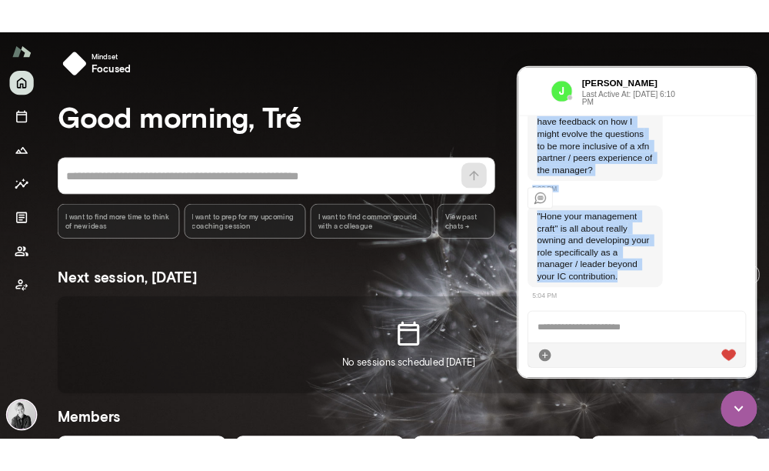
scroll to position [2074, 0]
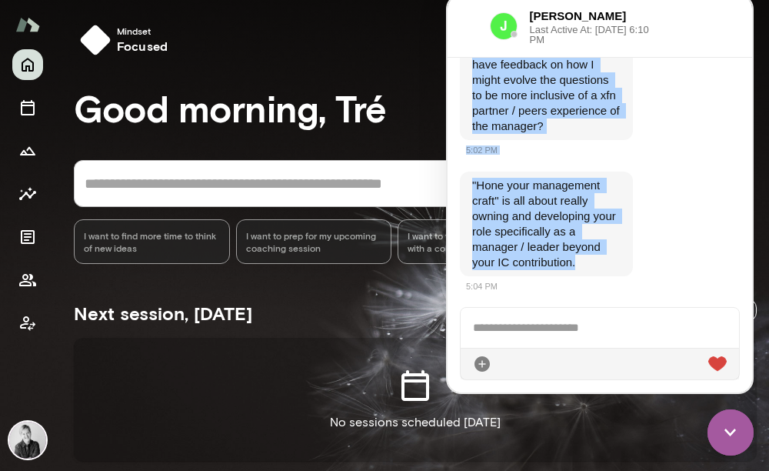
click at [315, 322] on div "Next session, [DATE] See all sessions" at bounding box center [415, 309] width 683 height 55
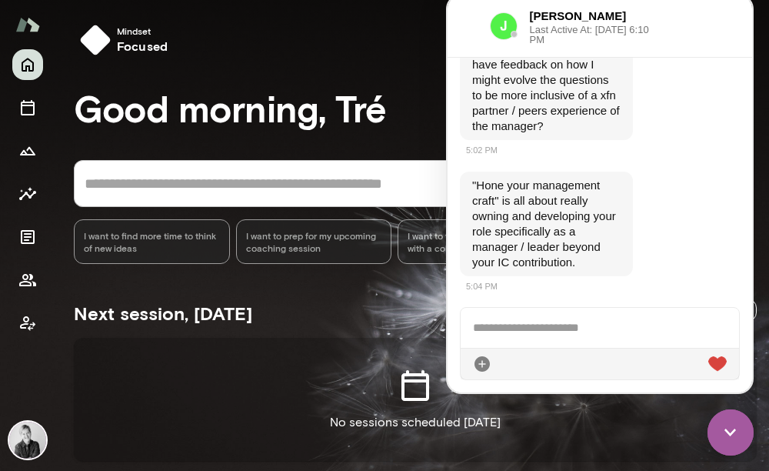
click at [531, 329] on div at bounding box center [600, 328] width 278 height 40
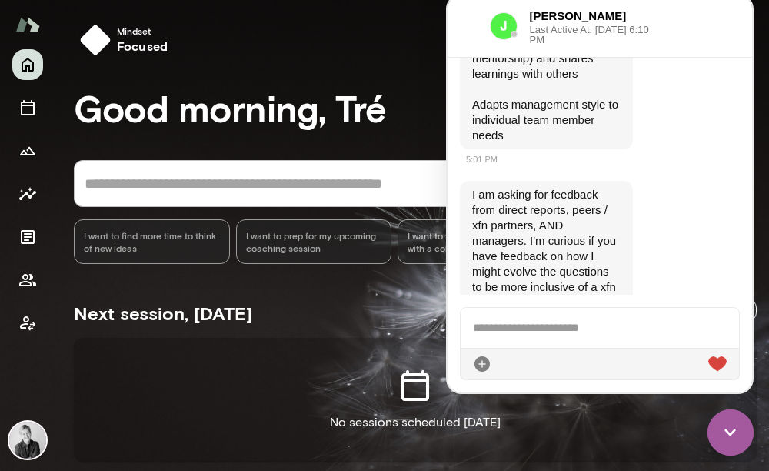
scroll to position [1859, 0]
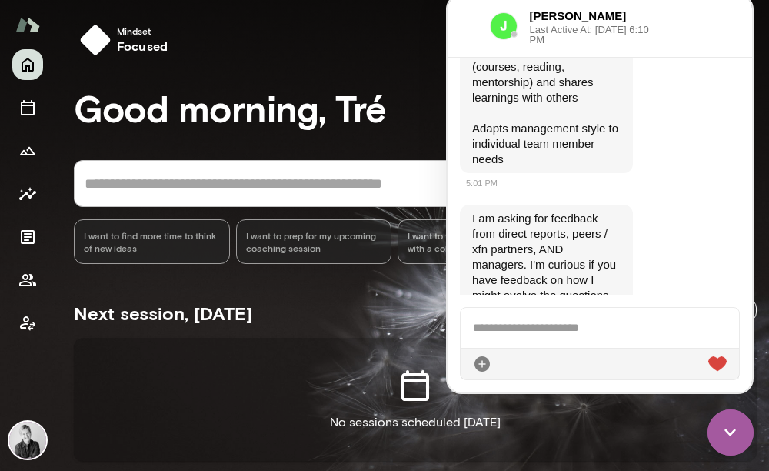
click at [563, 331] on div at bounding box center [600, 328] width 278 height 40
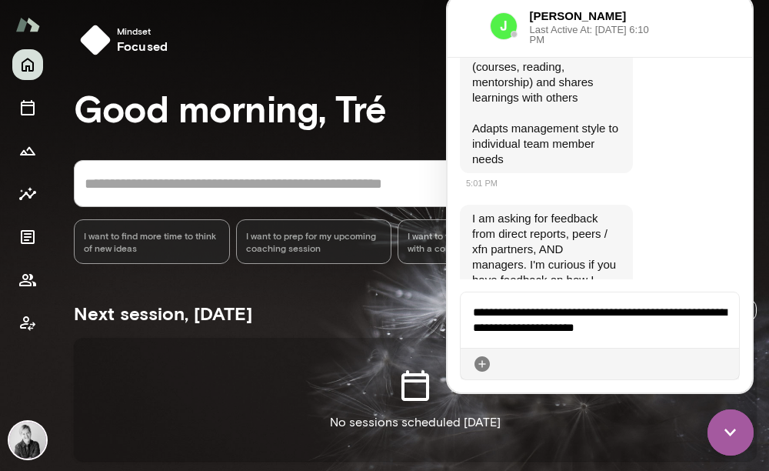
click at [727, 364] on icon at bounding box center [727, 364] width 0 height 0
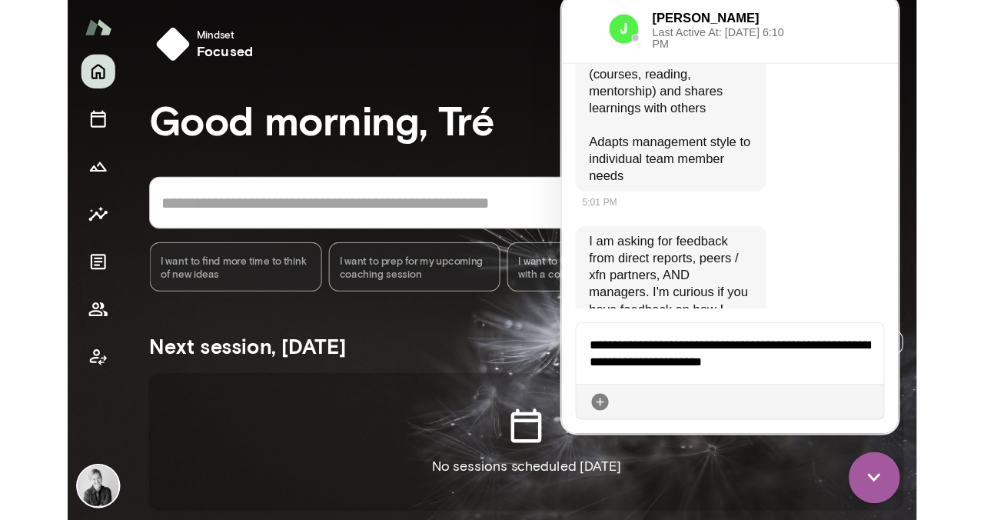
scroll to position [2208, 0]
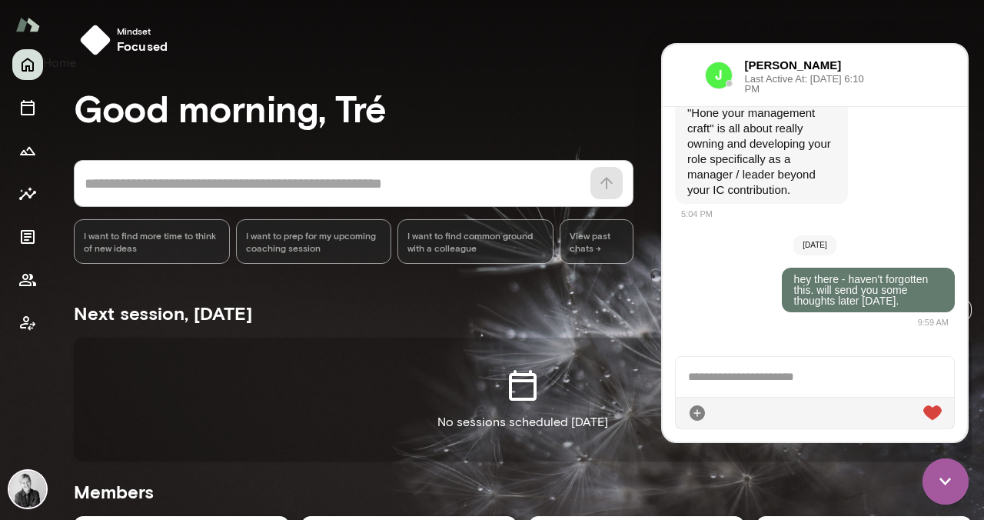
click at [28, 66] on icon "Home" at bounding box center [28, 65] width 12 height 14
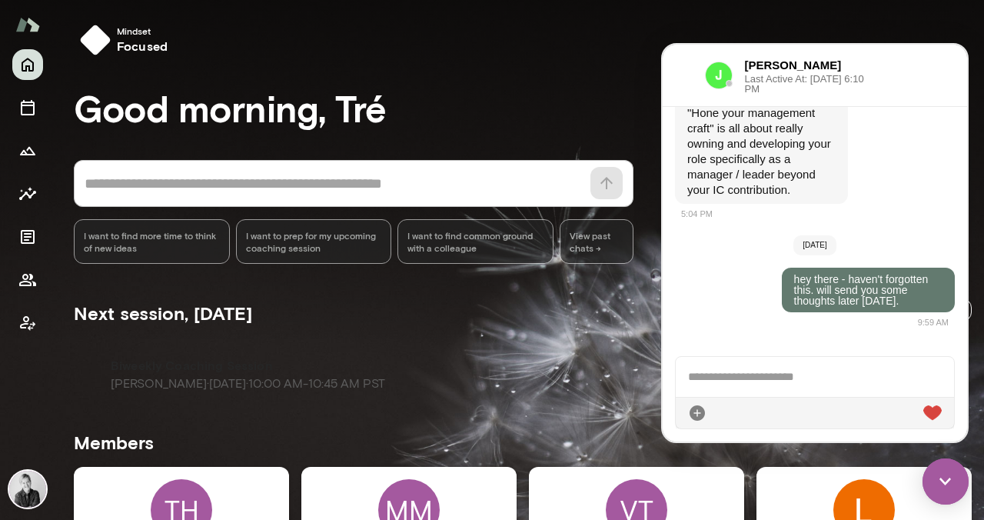
click at [947, 479] on img at bounding box center [946, 481] width 46 height 46
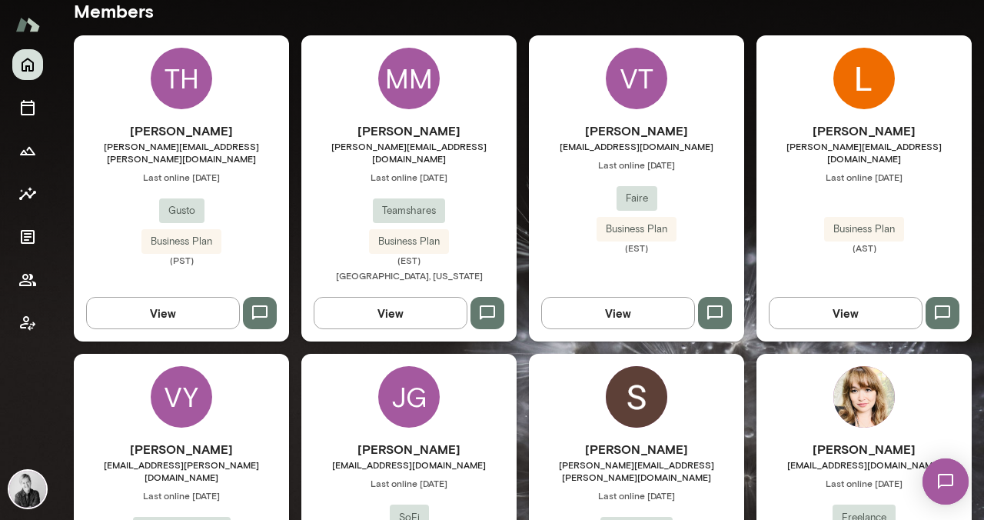
scroll to position [420, 0]
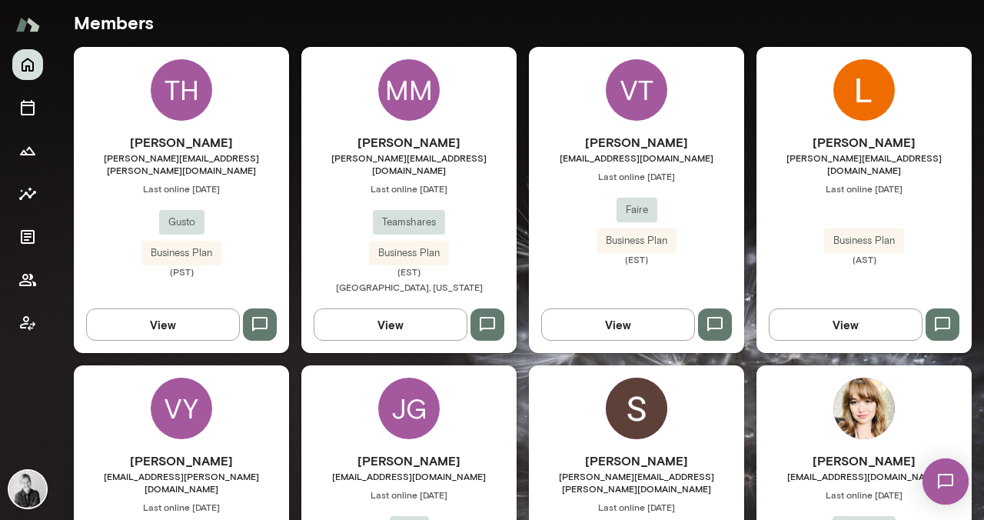
click at [180, 100] on div "TH" at bounding box center [182, 90] width 62 height 62
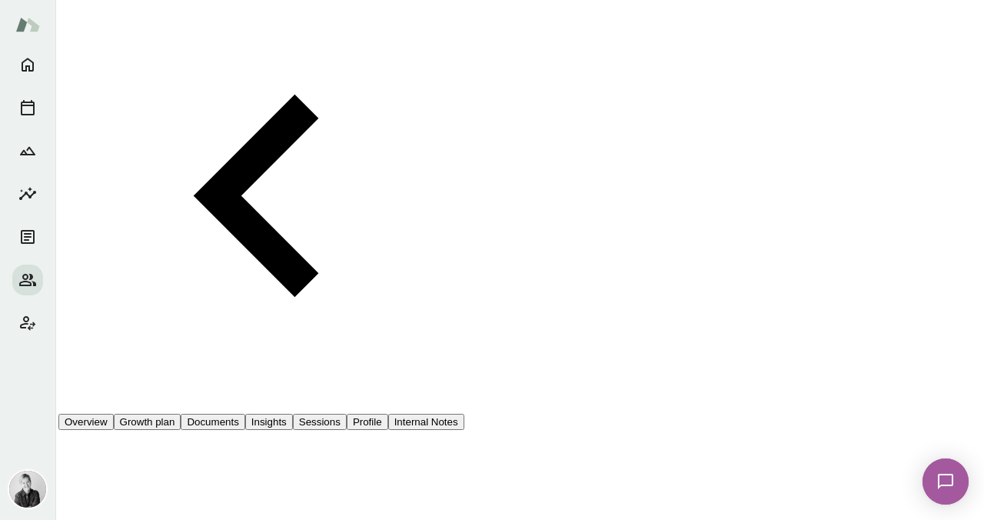
scroll to position [94, 0]
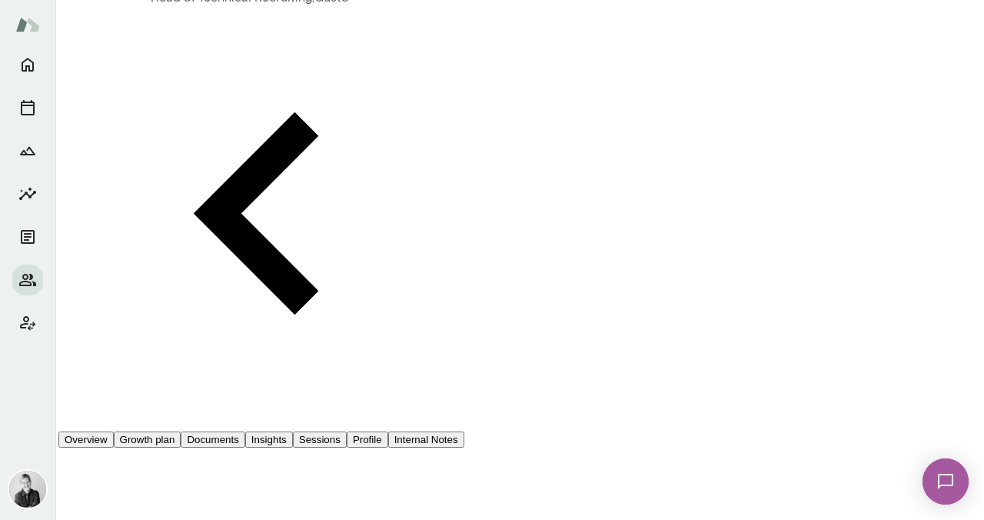
click at [181, 431] on button "Growth plan" at bounding box center [148, 439] width 68 height 16
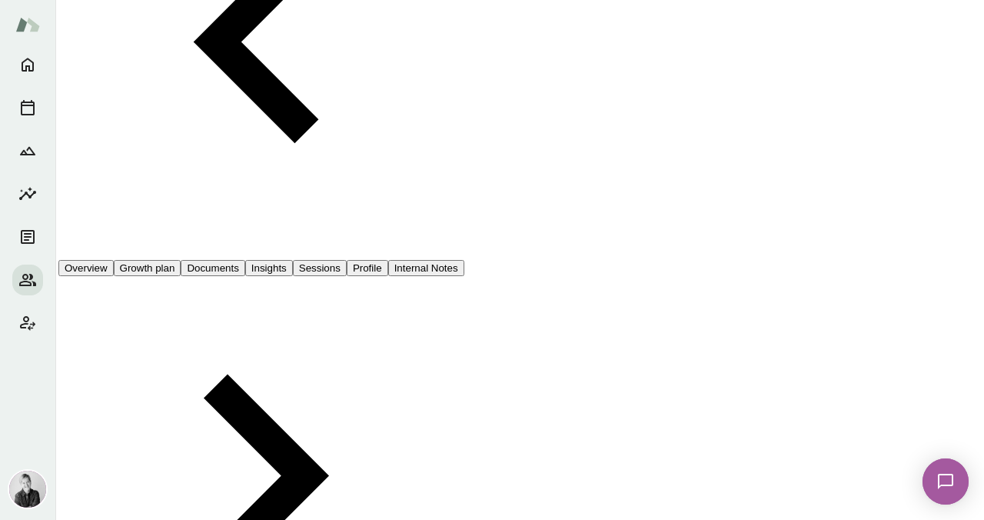
scroll to position [269, 0]
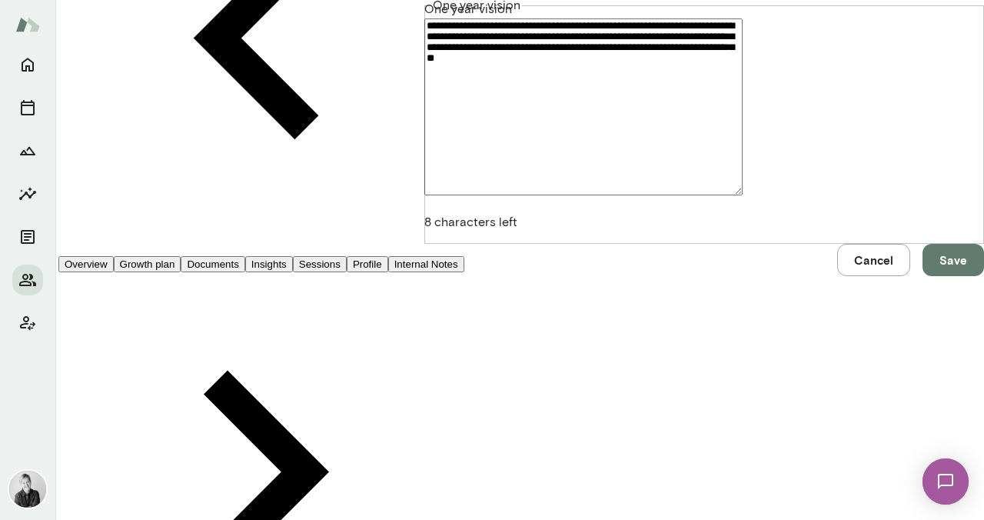
click at [837, 276] on button "Cancel" at bounding box center [873, 260] width 73 height 32
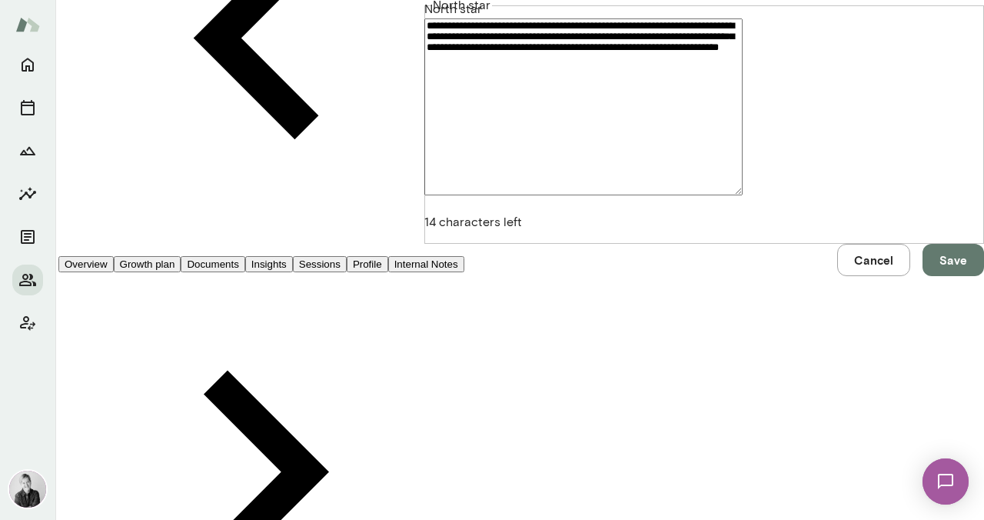
click at [837, 276] on button "Cancel" at bounding box center [873, 260] width 73 height 32
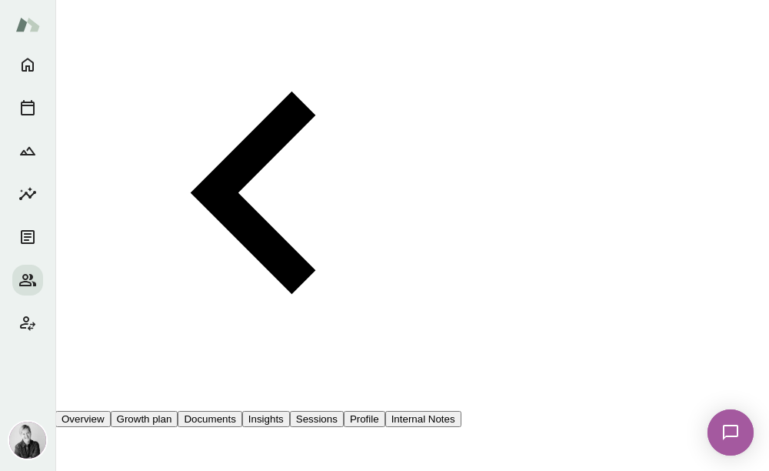
scroll to position [102, 0]
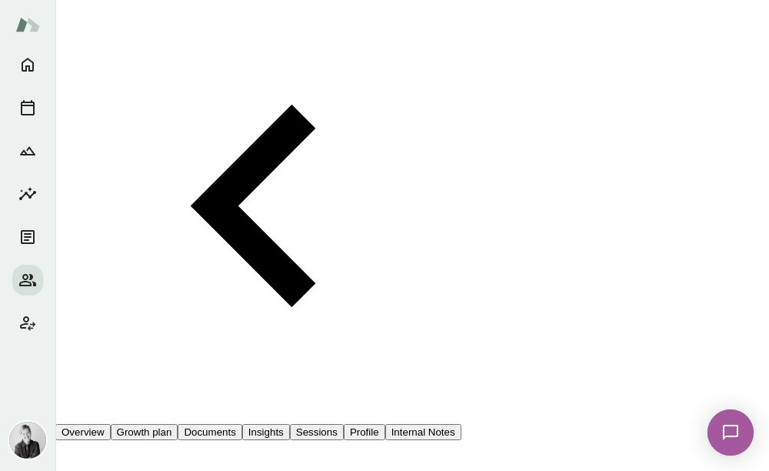
click at [111, 424] on button "Overview" at bounding box center [82, 432] width 55 height 16
click at [178, 424] on button "Growth plan" at bounding box center [145, 432] width 68 height 16
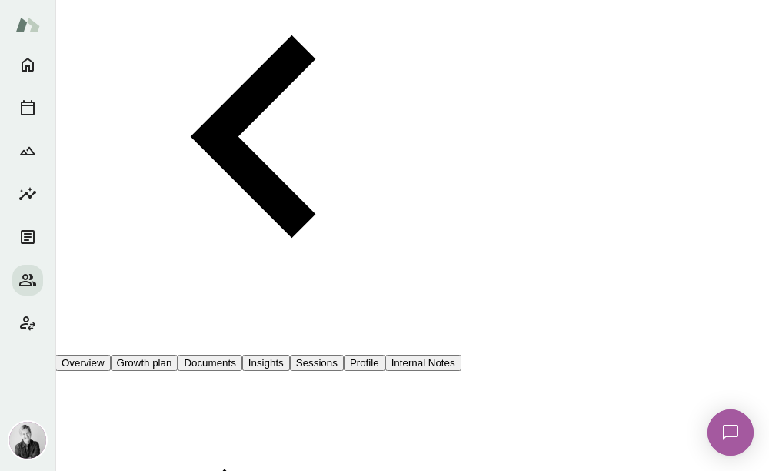
scroll to position [175, 0]
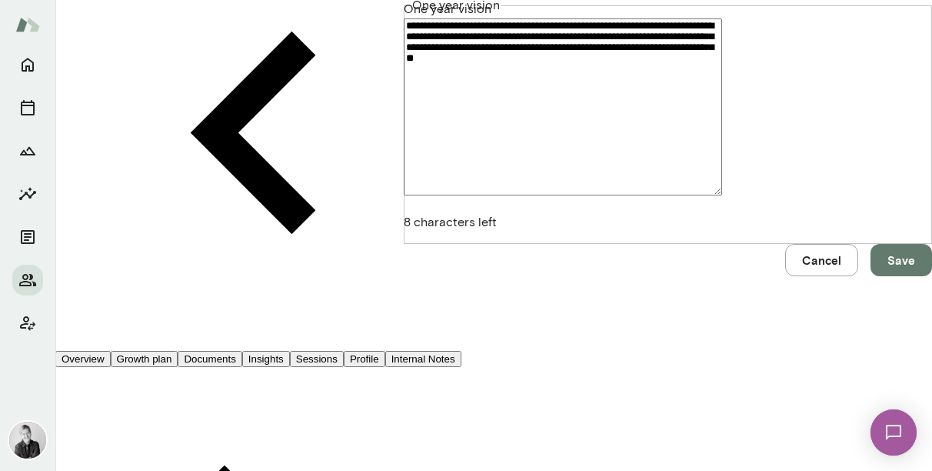
drag, startPoint x: 138, startPoint y: 68, endPoint x: 71, endPoint y: 40, distance: 73.4
click at [71, 40] on div "**********" at bounding box center [466, 138] width 932 height 276
click at [270, 32] on div "**********" at bounding box center [466, 138] width 932 height 276
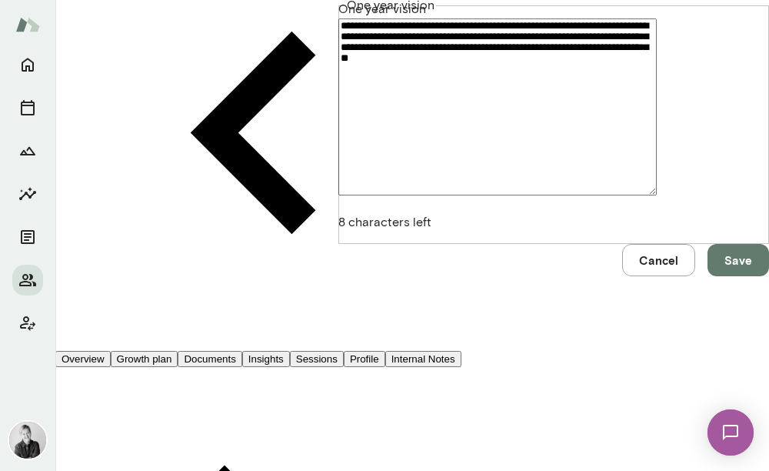
click at [707, 276] on button "Save" at bounding box center [738, 260] width 62 height 32
